Goal: Task Accomplishment & Management: Complete application form

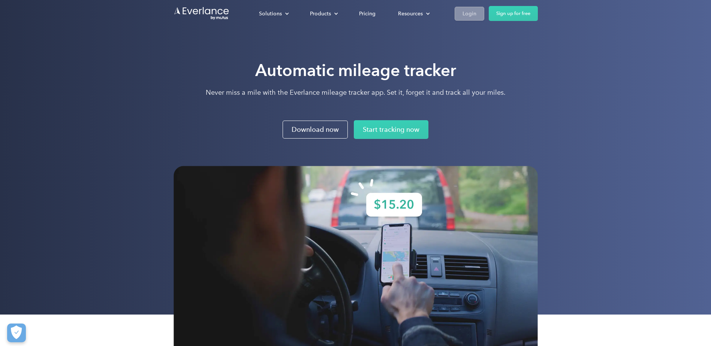
click at [474, 15] on div "Login" at bounding box center [469, 13] width 14 height 9
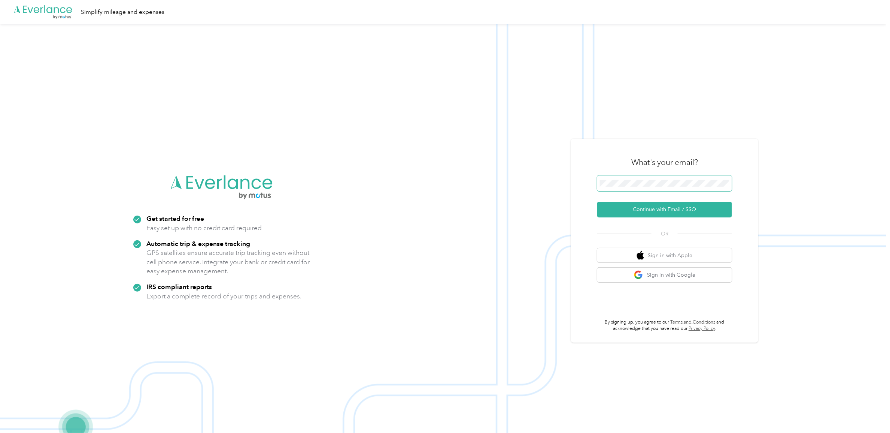
click at [672, 181] on span at bounding box center [665, 183] width 135 height 16
click at [653, 209] on button "Continue with Email / SSO" at bounding box center [665, 210] width 135 height 16
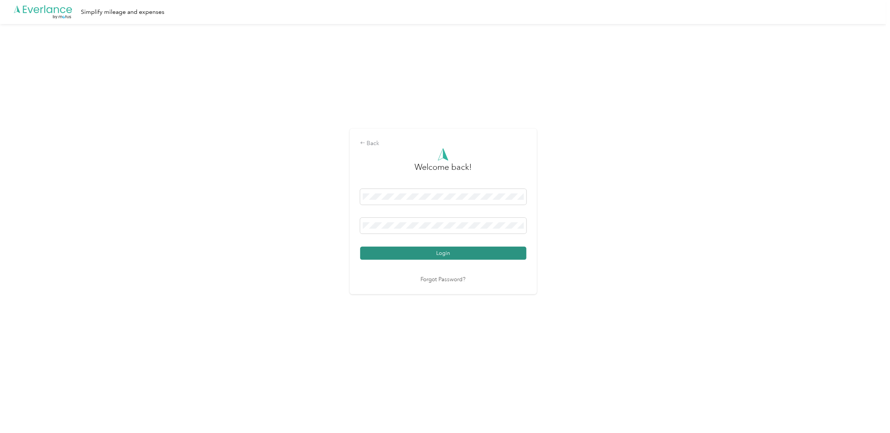
click at [443, 254] on button "Login" at bounding box center [443, 252] width 166 height 13
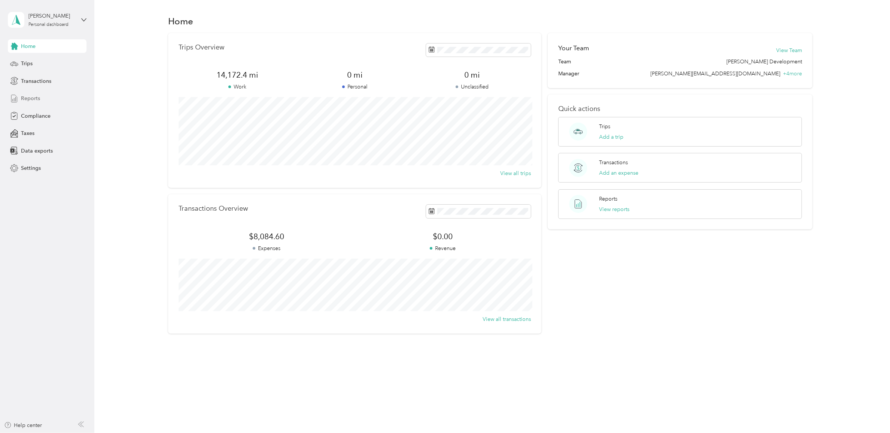
click at [28, 100] on span "Reports" at bounding box center [30, 98] width 19 height 8
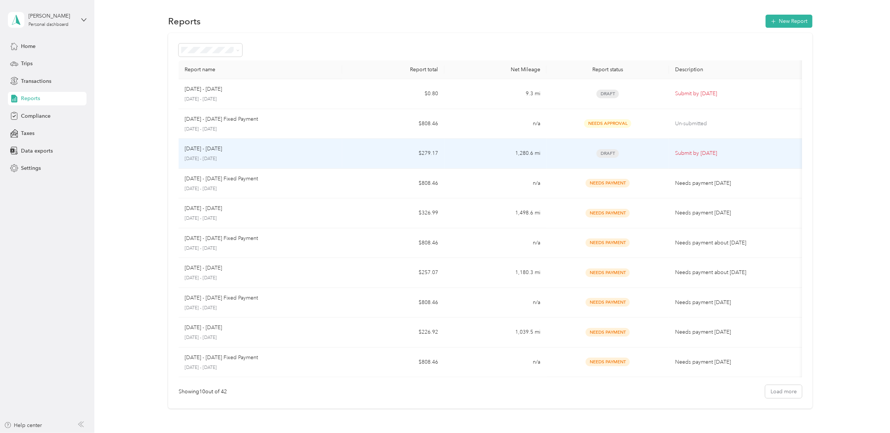
click at [611, 152] on span "Draft" at bounding box center [608, 153] width 22 height 9
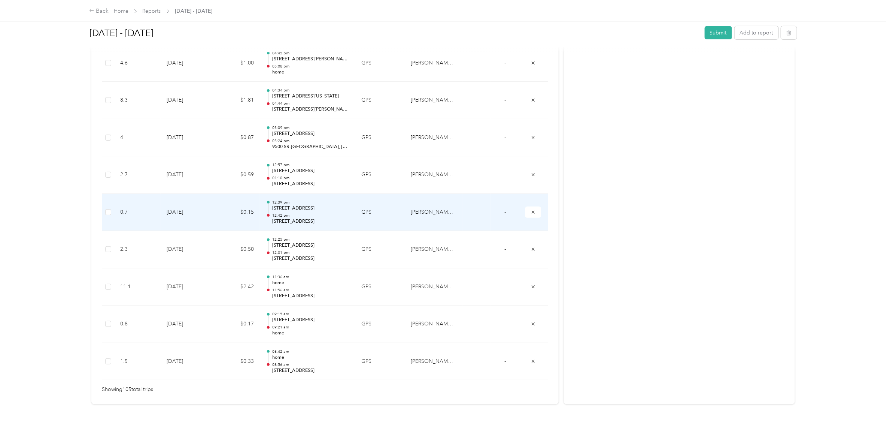
scroll to position [3845, 0]
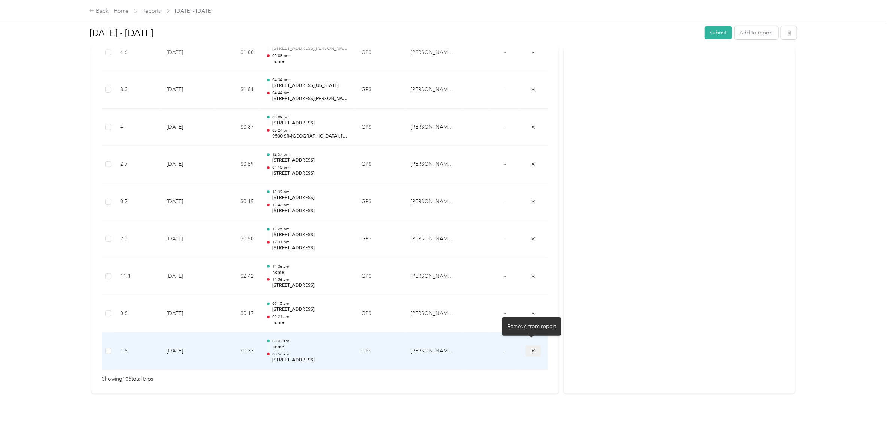
click at [534, 345] on button "submit" at bounding box center [534, 350] width 16 height 11
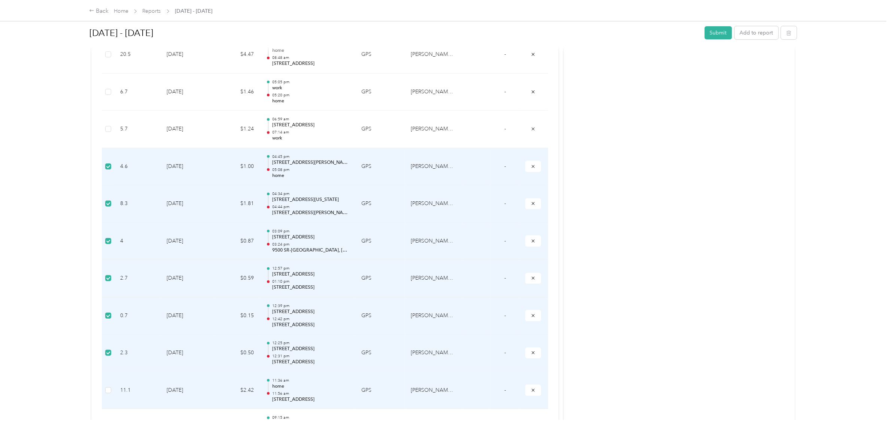
scroll to position [3808, 0]
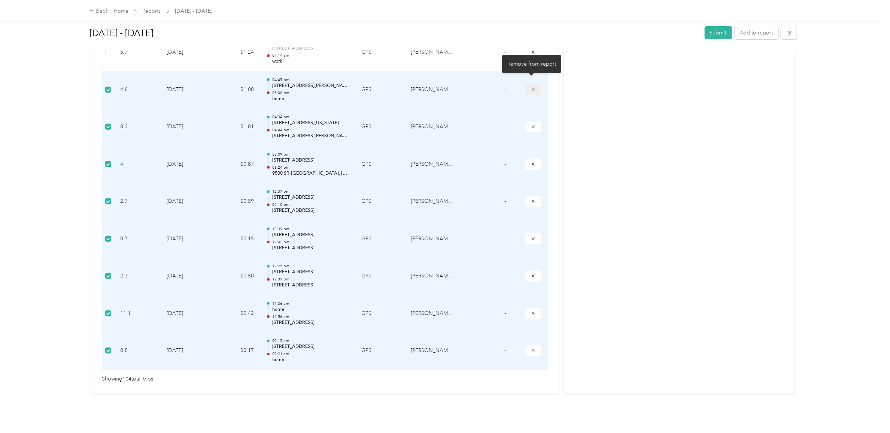
click at [532, 88] on icon "submit" at bounding box center [533, 89] width 3 height 3
click at [532, 87] on icon "submit" at bounding box center [533, 89] width 5 height 5
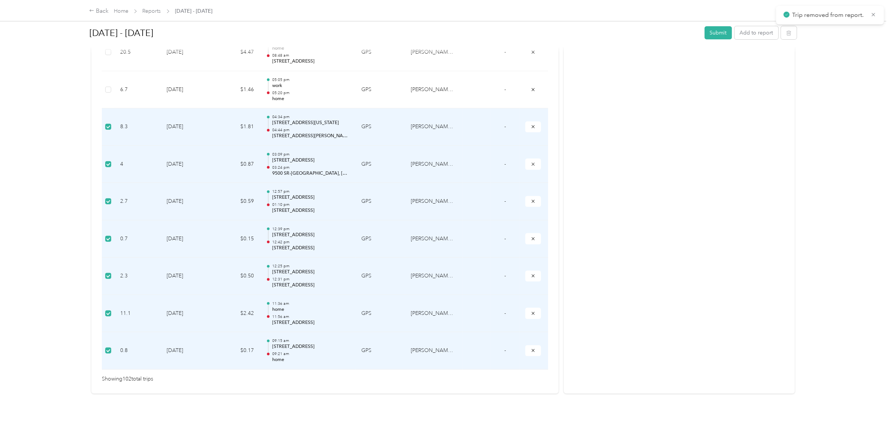
scroll to position [3733, 0]
click at [531, 124] on icon "submit" at bounding box center [533, 126] width 5 height 5
click at [532, 199] on icon "submit" at bounding box center [533, 201] width 5 height 5
click at [531, 236] on icon "submit" at bounding box center [533, 238] width 5 height 5
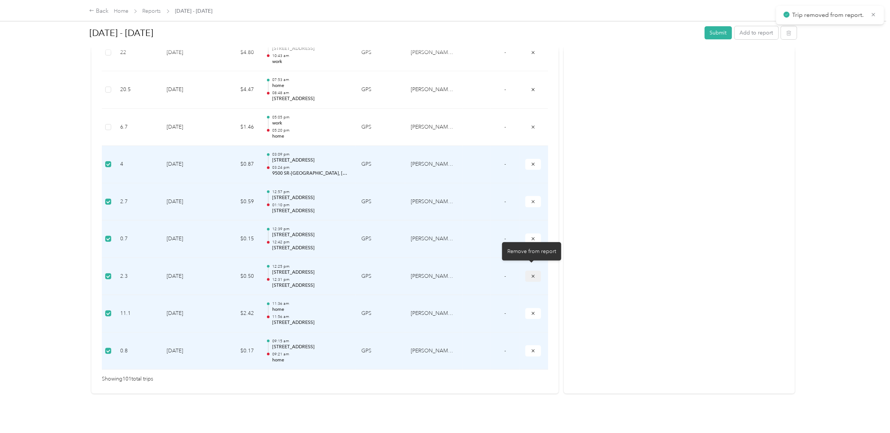
click at [531, 273] on icon "submit" at bounding box center [533, 275] width 5 height 5
click at [531, 311] on icon "submit" at bounding box center [533, 313] width 5 height 5
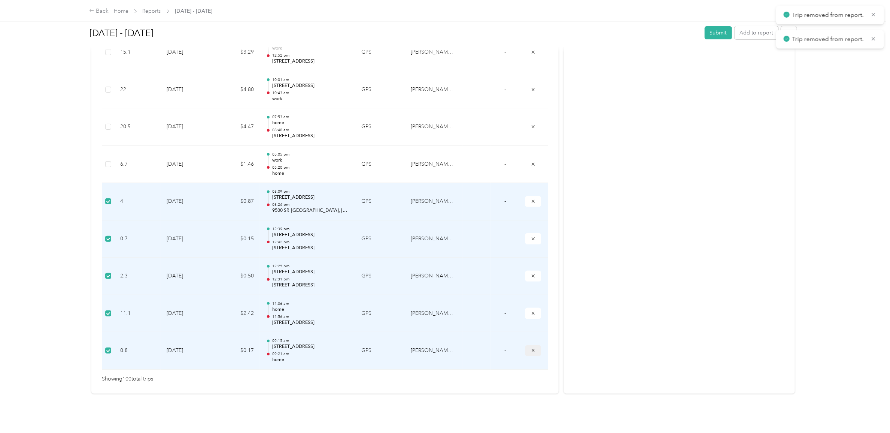
click at [531, 348] on icon "submit" at bounding box center [533, 350] width 5 height 5
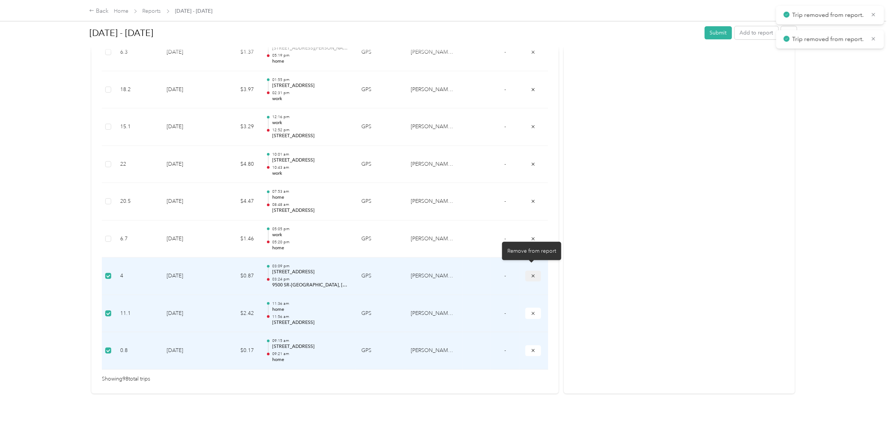
click at [529, 272] on button "submit" at bounding box center [534, 275] width 16 height 11
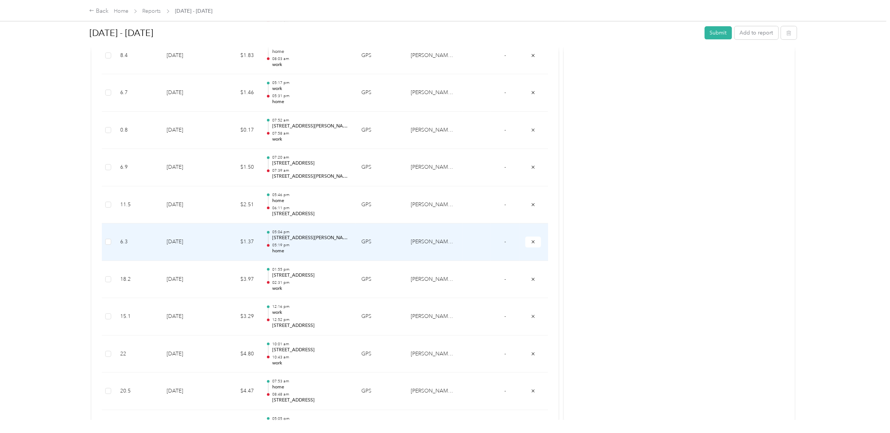
scroll to position [3331, 0]
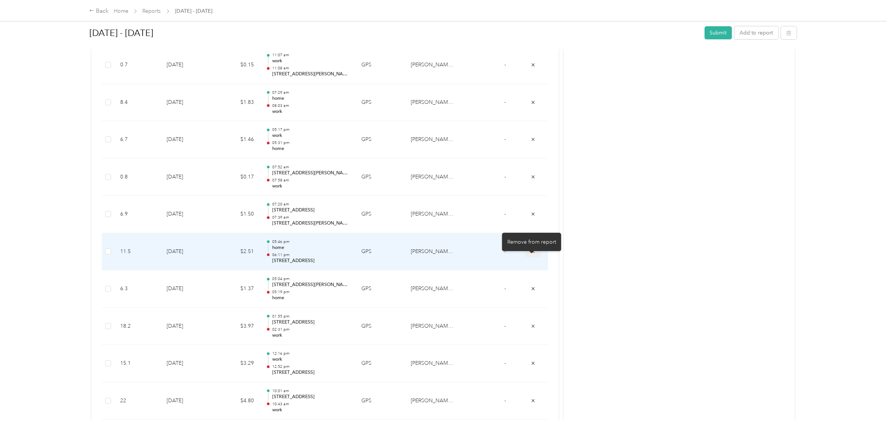
click at [532, 252] on icon "submit" at bounding box center [533, 250] width 3 height 3
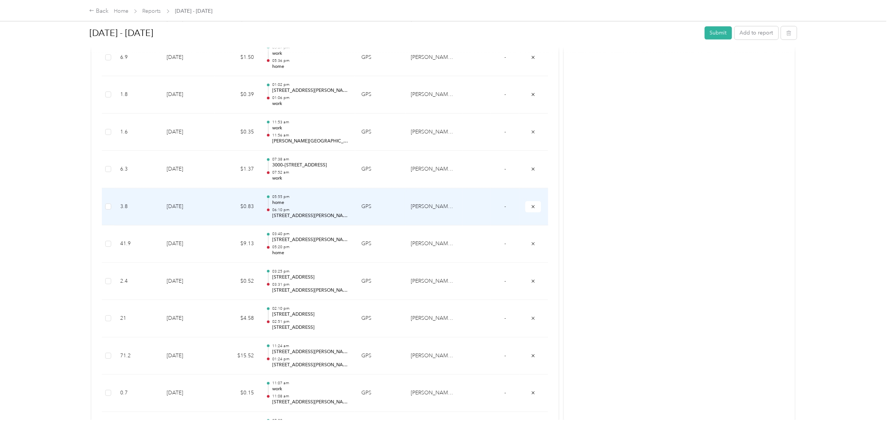
scroll to position [2957, 0]
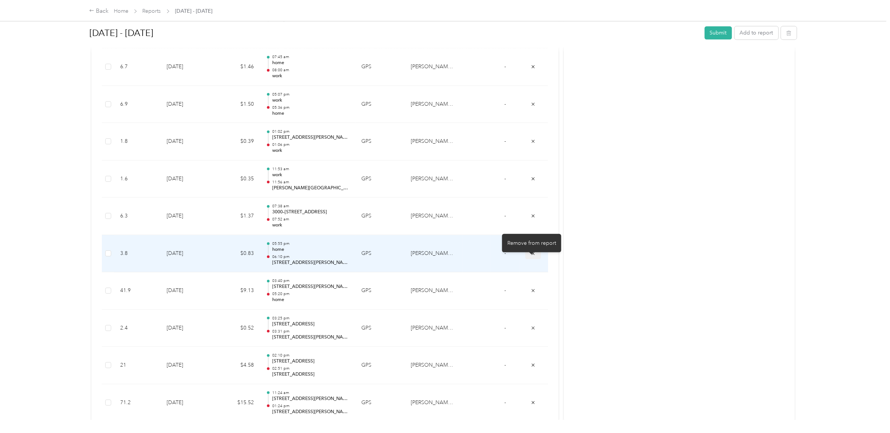
click at [532, 254] on icon "submit" at bounding box center [533, 252] width 3 height 3
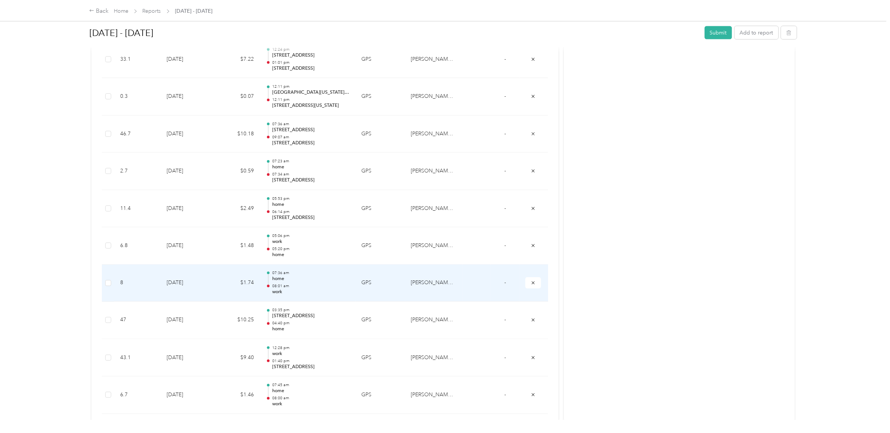
scroll to position [2582, 0]
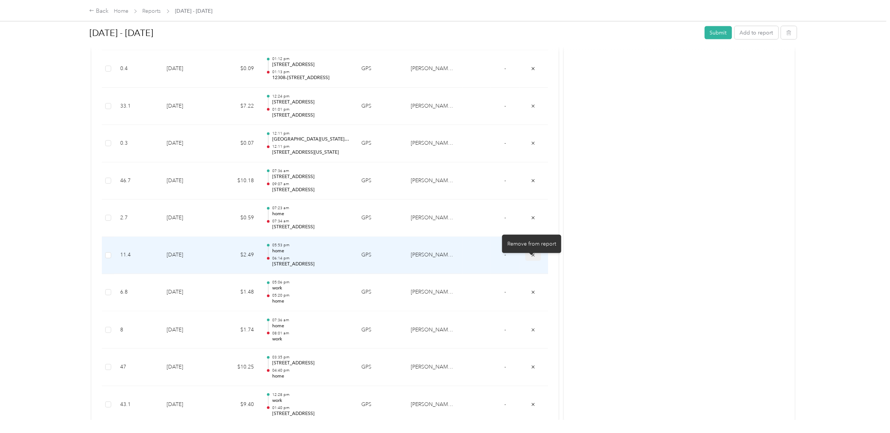
click at [534, 260] on button "submit" at bounding box center [534, 254] width 16 height 11
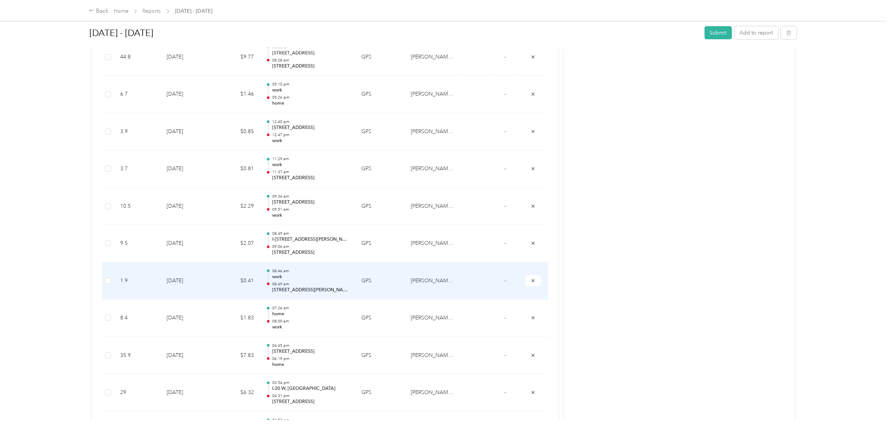
scroll to position [2161, 0]
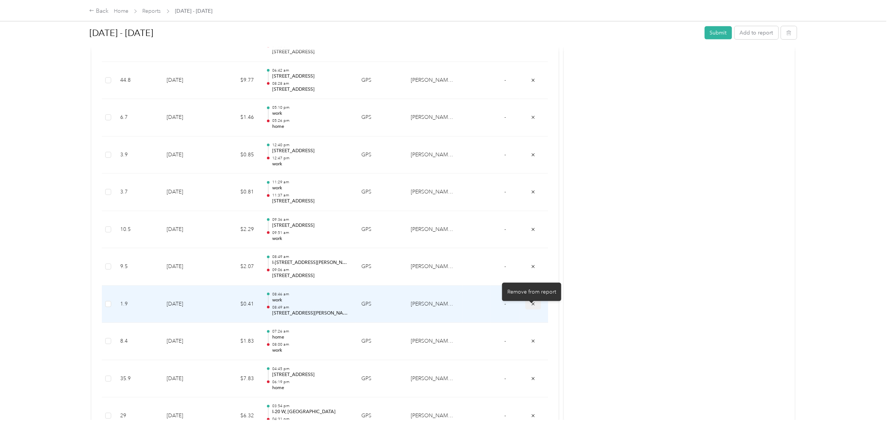
click at [532, 306] on icon "submit" at bounding box center [533, 303] width 5 height 5
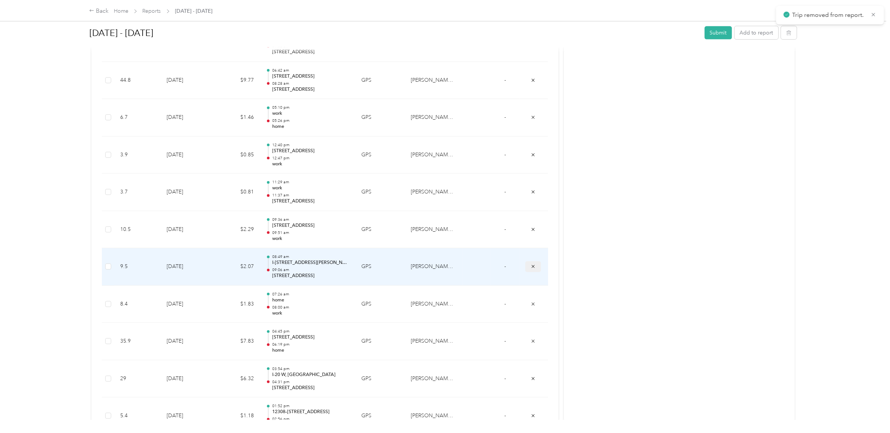
click at [532, 269] on icon "submit" at bounding box center [533, 266] width 5 height 5
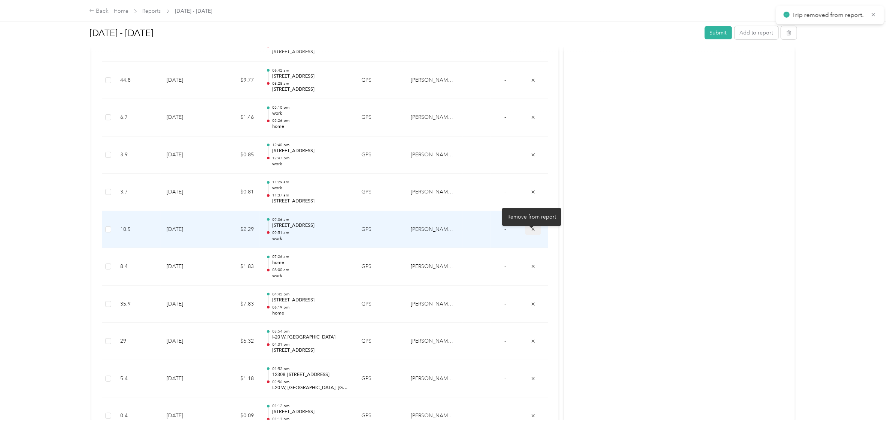
click at [531, 232] on icon "submit" at bounding box center [533, 229] width 5 height 5
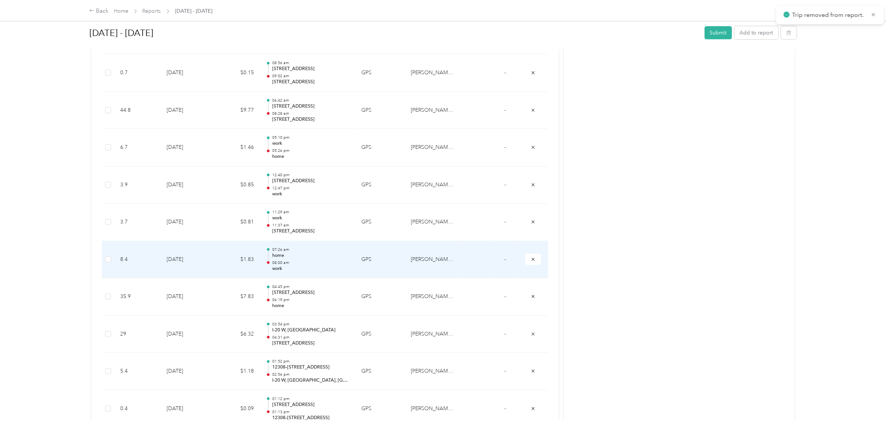
scroll to position [2114, 0]
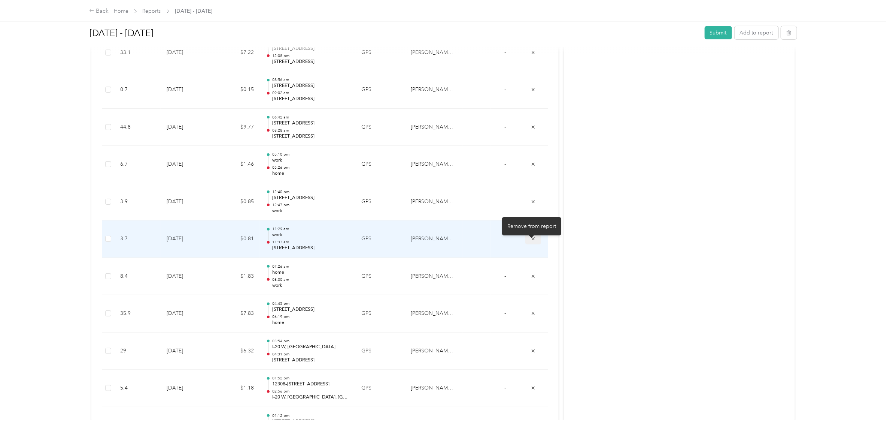
click at [531, 241] on icon "submit" at bounding box center [533, 238] width 5 height 5
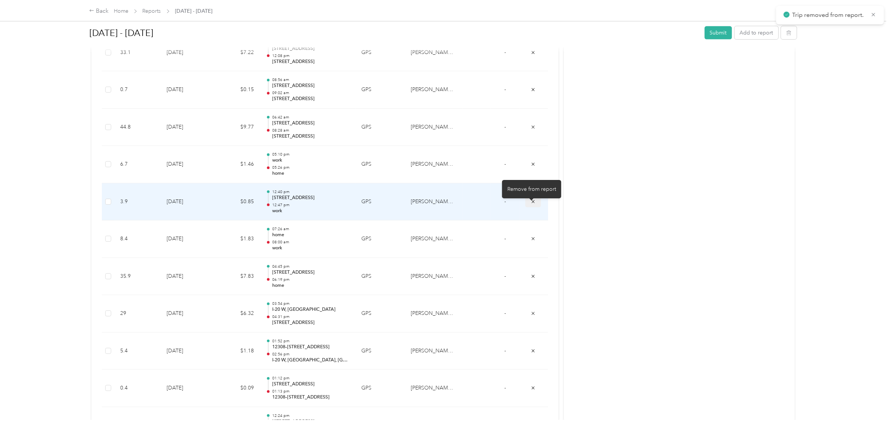
click at [532, 203] on icon "submit" at bounding box center [533, 201] width 3 height 3
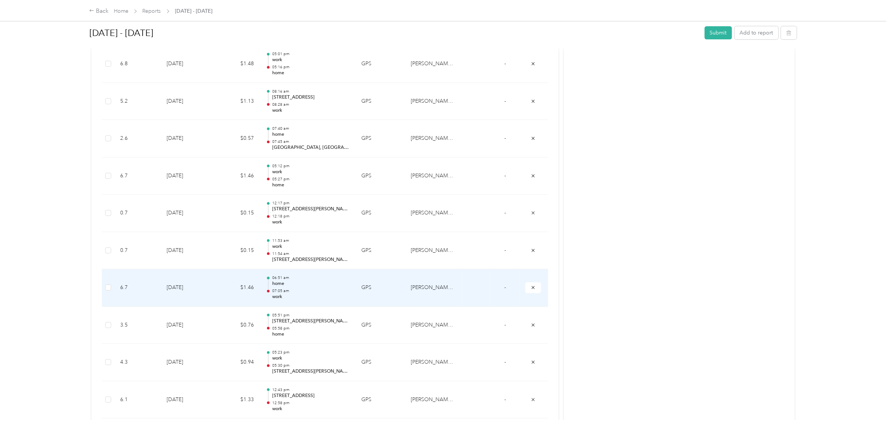
scroll to position [1646, 0]
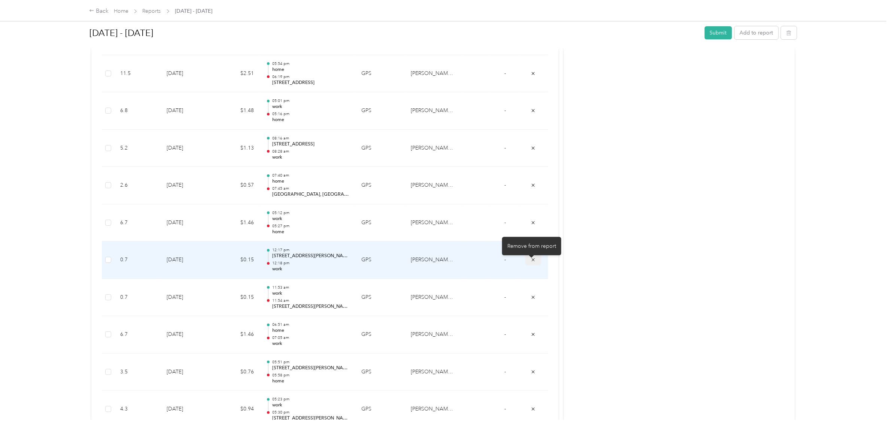
click at [532, 261] on icon "submit" at bounding box center [533, 259] width 3 height 3
click at [532, 262] on icon "submit" at bounding box center [533, 259] width 5 height 5
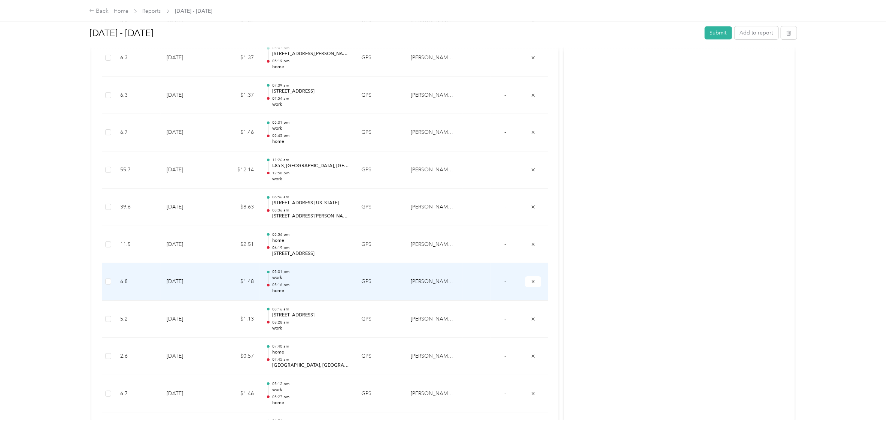
scroll to position [1458, 0]
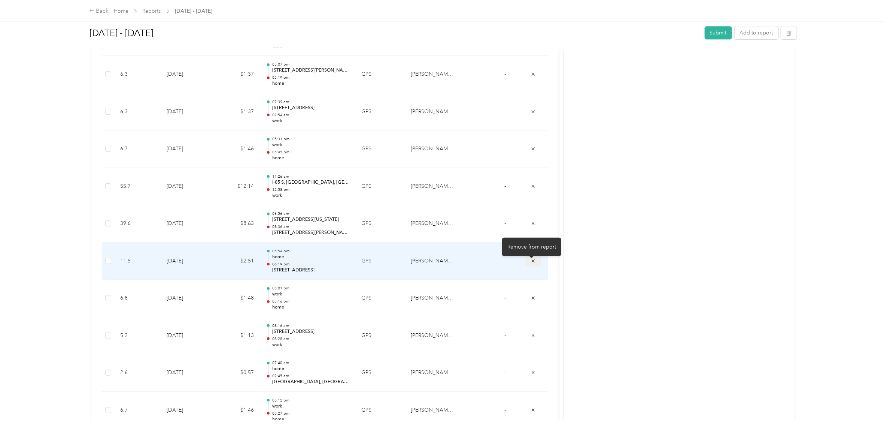
click at [532, 262] on icon "submit" at bounding box center [533, 260] width 3 height 3
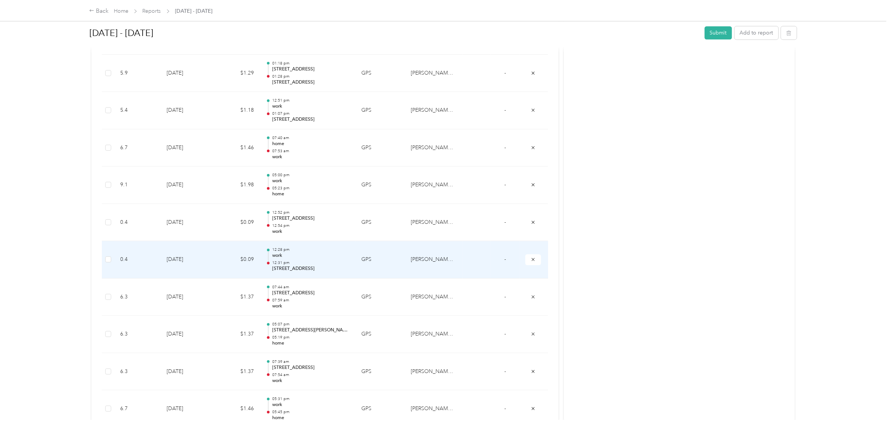
scroll to position [1177, 0]
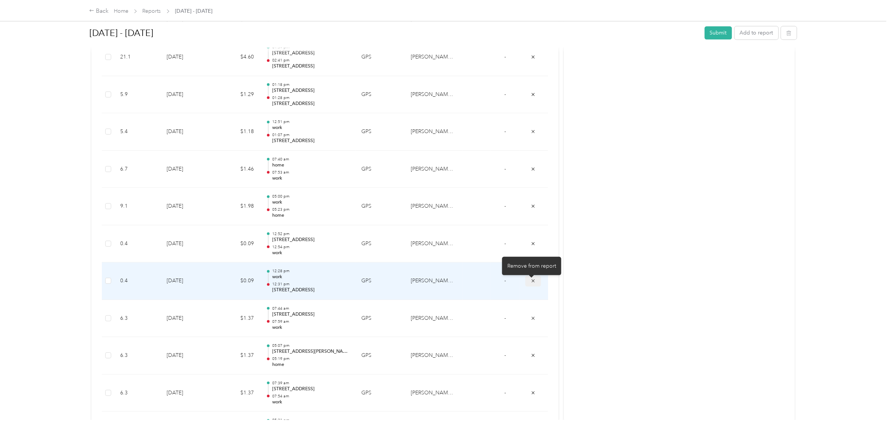
click at [532, 282] on icon "submit" at bounding box center [533, 280] width 3 height 3
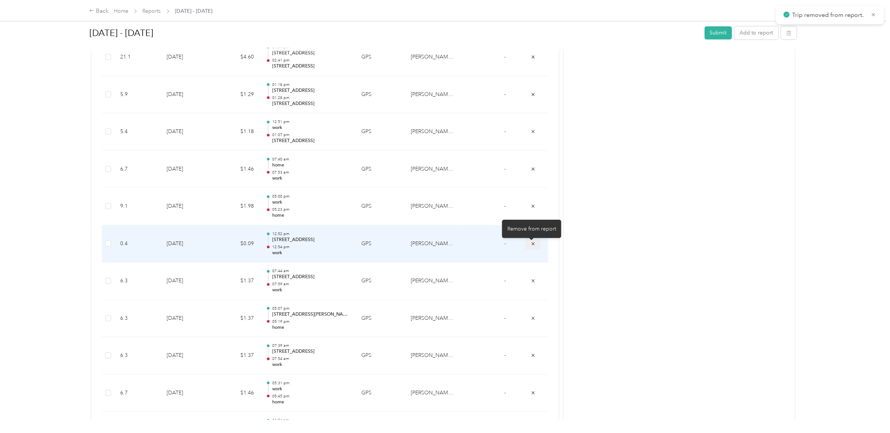
click at [532, 246] on icon "submit" at bounding box center [533, 243] width 5 height 5
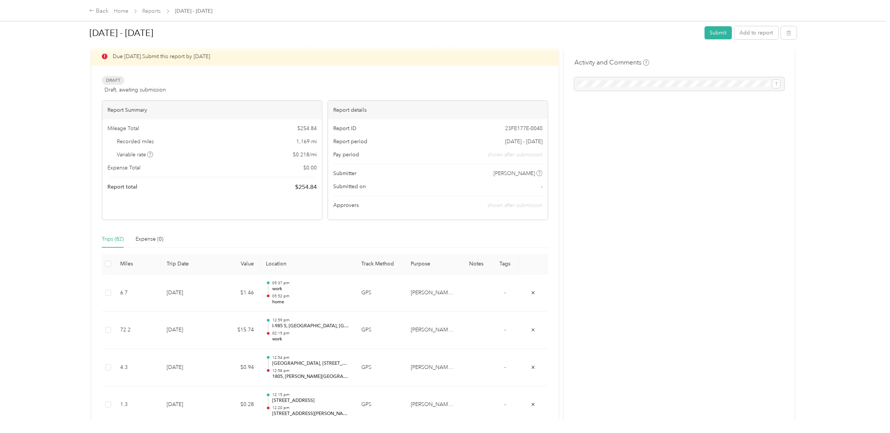
scroll to position [0, 0]
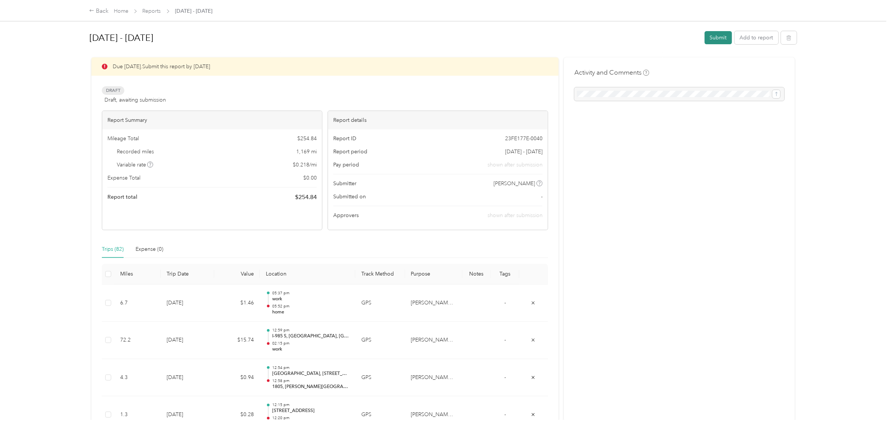
click at [713, 38] on button "Submit" at bounding box center [718, 37] width 27 height 13
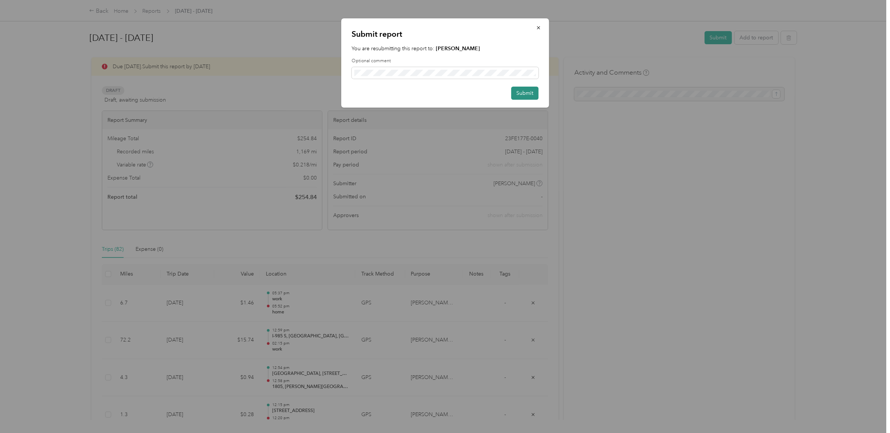
click at [525, 94] on button "Submit" at bounding box center [524, 93] width 27 height 13
